Goal: Task Accomplishment & Management: Use online tool/utility

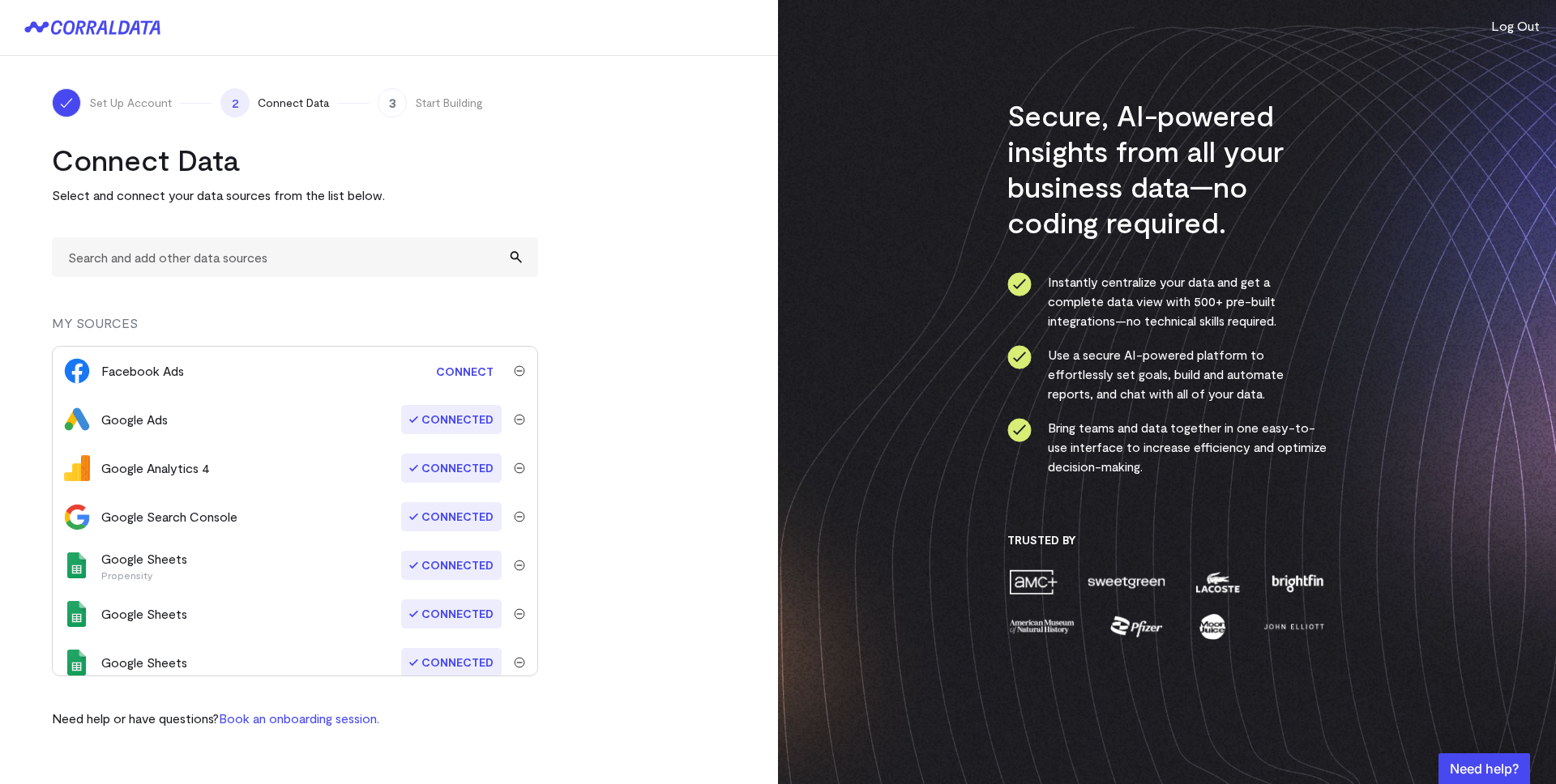
click at [514, 371] on img "submit" at bounding box center [520, 371] width 11 height 11
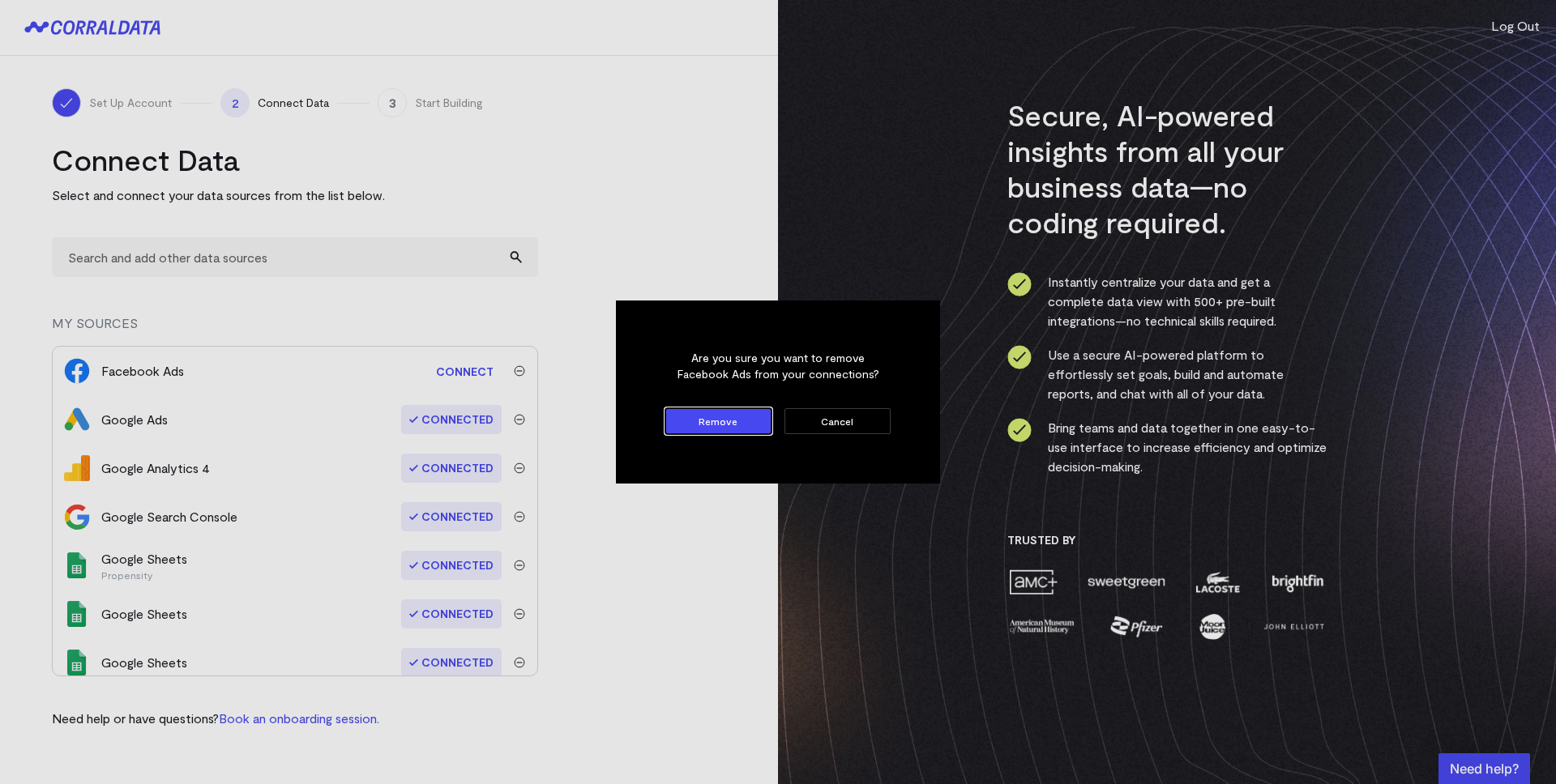
click at [845, 420] on button "Cancel" at bounding box center [837, 422] width 106 height 26
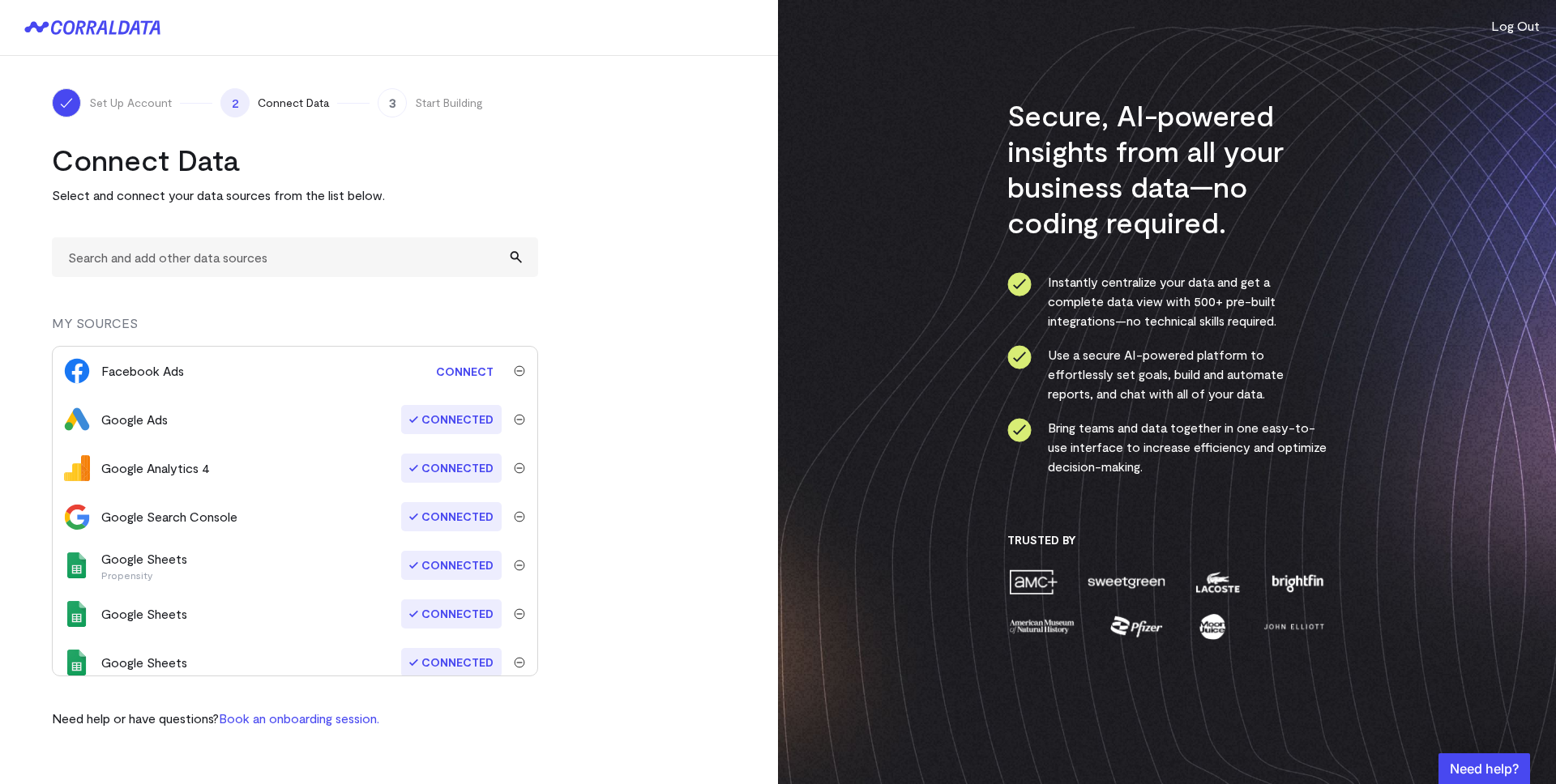
drag, startPoint x: 120, startPoint y: 370, endPoint x: 207, endPoint y: 291, distance: 117.5
click at [120, 370] on div "Facebook Ads" at bounding box center [143, 371] width 83 height 19
click at [147, 370] on div "Facebook Ads" at bounding box center [143, 371] width 83 height 19
click at [460, 366] on link "Connect" at bounding box center [465, 371] width 74 height 30
